Goal: Navigation & Orientation: Understand site structure

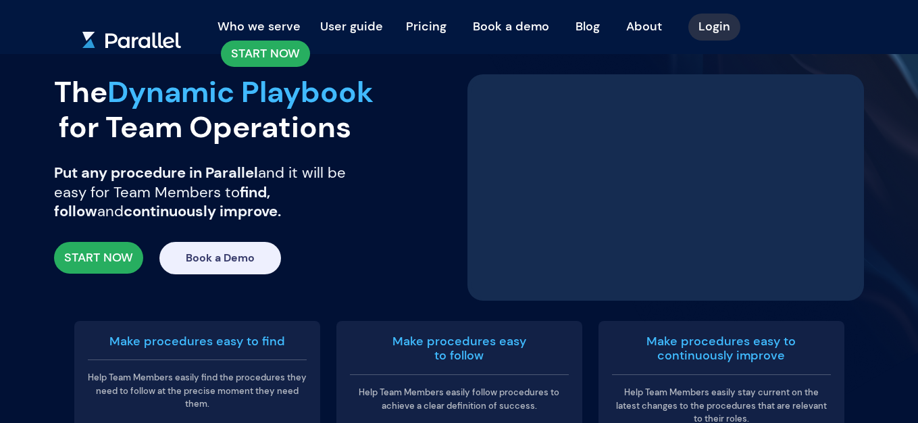
click at [631, 28] on link "About" at bounding box center [644, 26] width 56 height 30
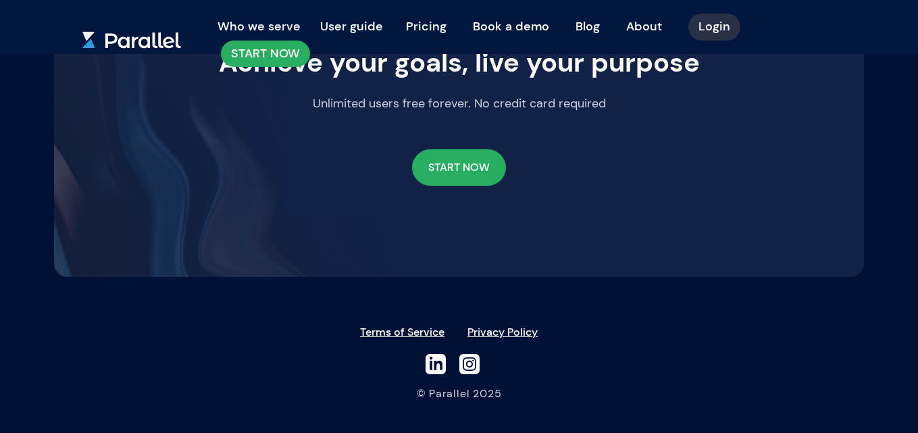
scroll to position [1151, 0]
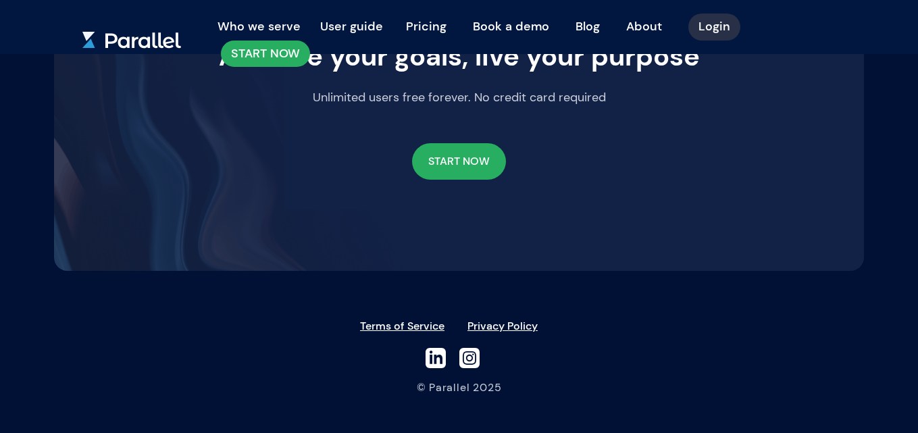
click at [442, 381] on h6 "© Parallel 2025" at bounding box center [459, 386] width 810 height 11
copy h6 "Parallel"
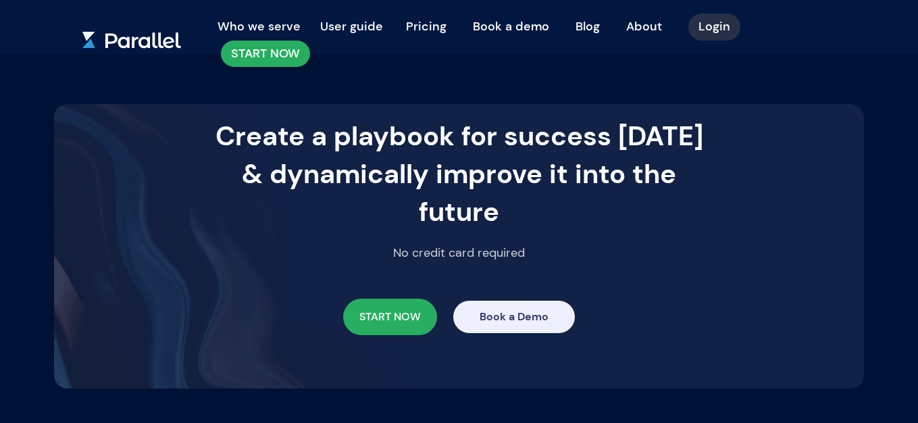
scroll to position [3417, 0]
